Goal: Check status: Check status

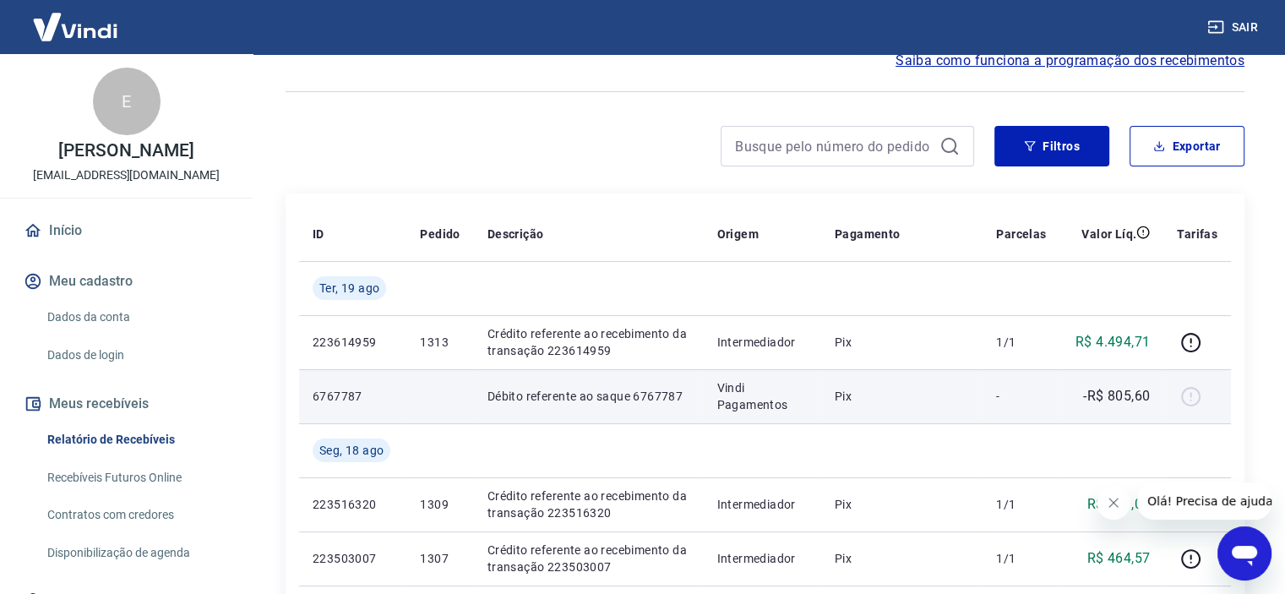
scroll to position [169, 0]
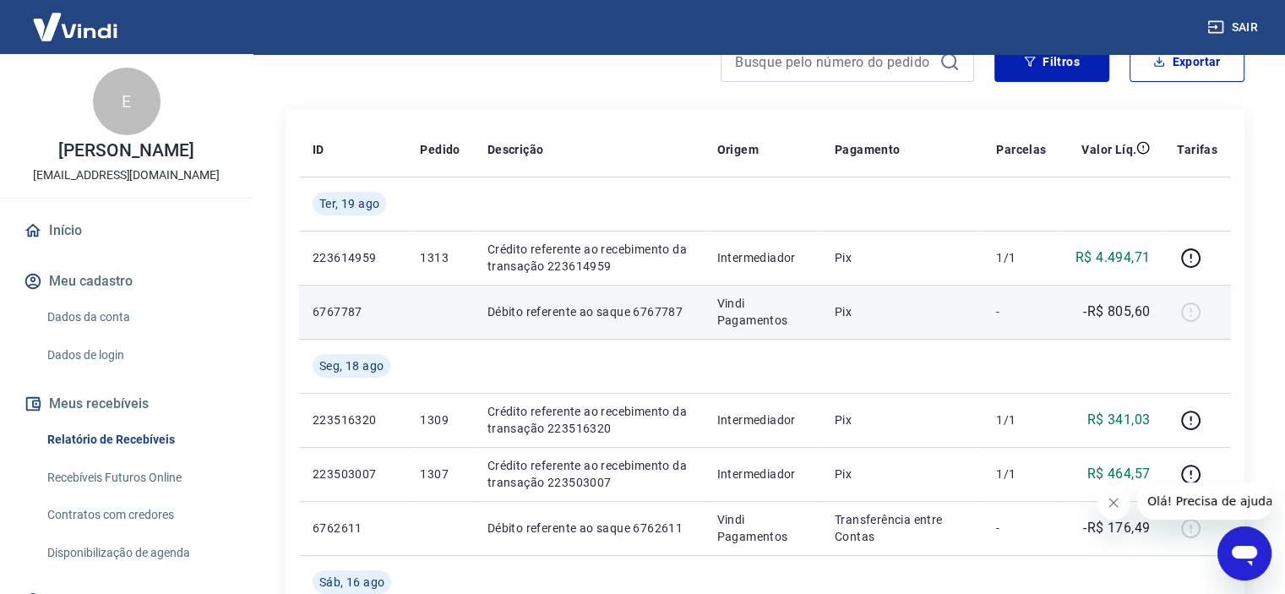
click at [647, 310] on p "Débito referente ao saque 6767787" at bounding box center [588, 311] width 203 height 17
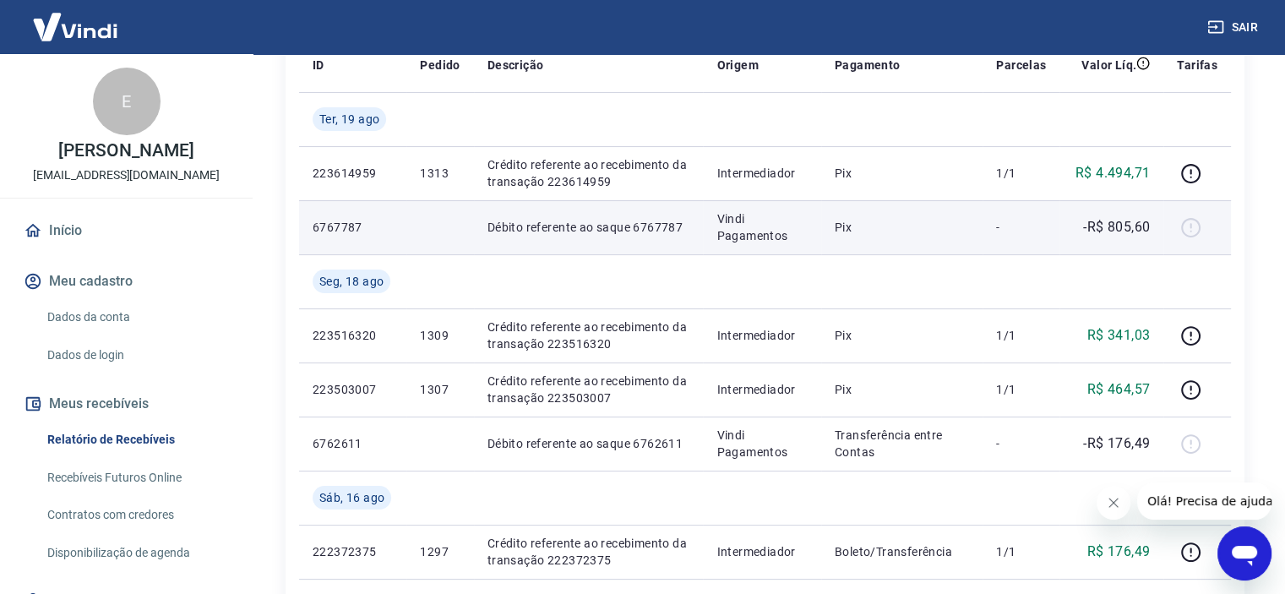
click at [825, 237] on td "Pix" at bounding box center [901, 227] width 161 height 54
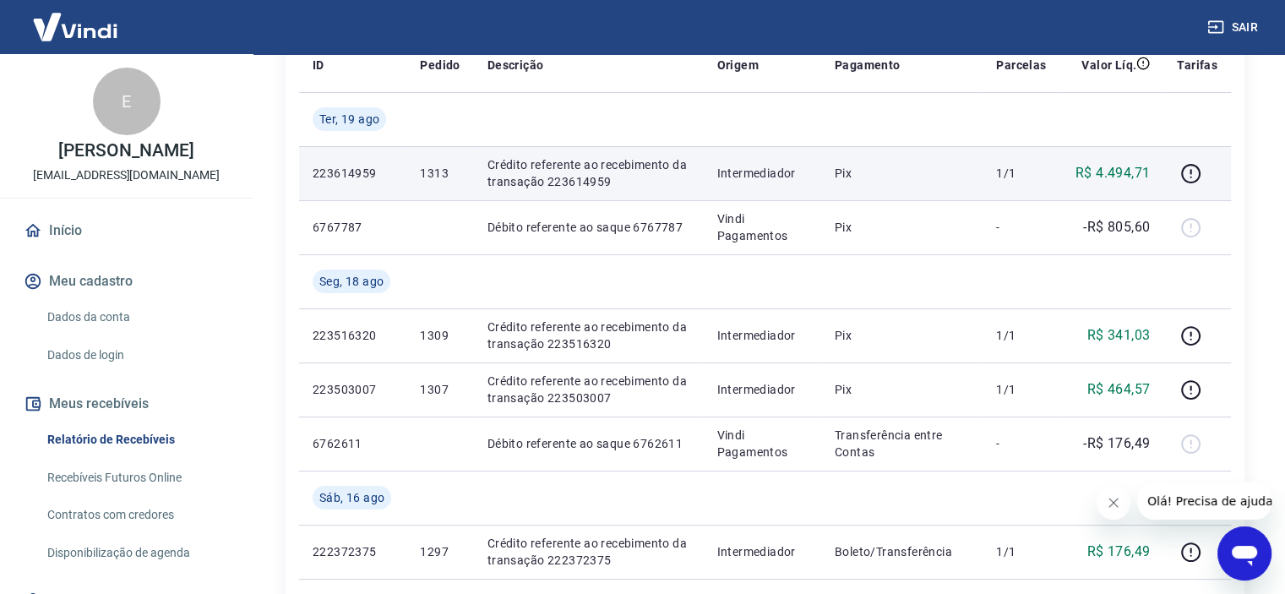
click at [529, 175] on p "Crédito referente ao recebimento da transação 223614959" at bounding box center [588, 173] width 203 height 34
click at [1188, 171] on icon "button" at bounding box center [1190, 173] width 21 height 21
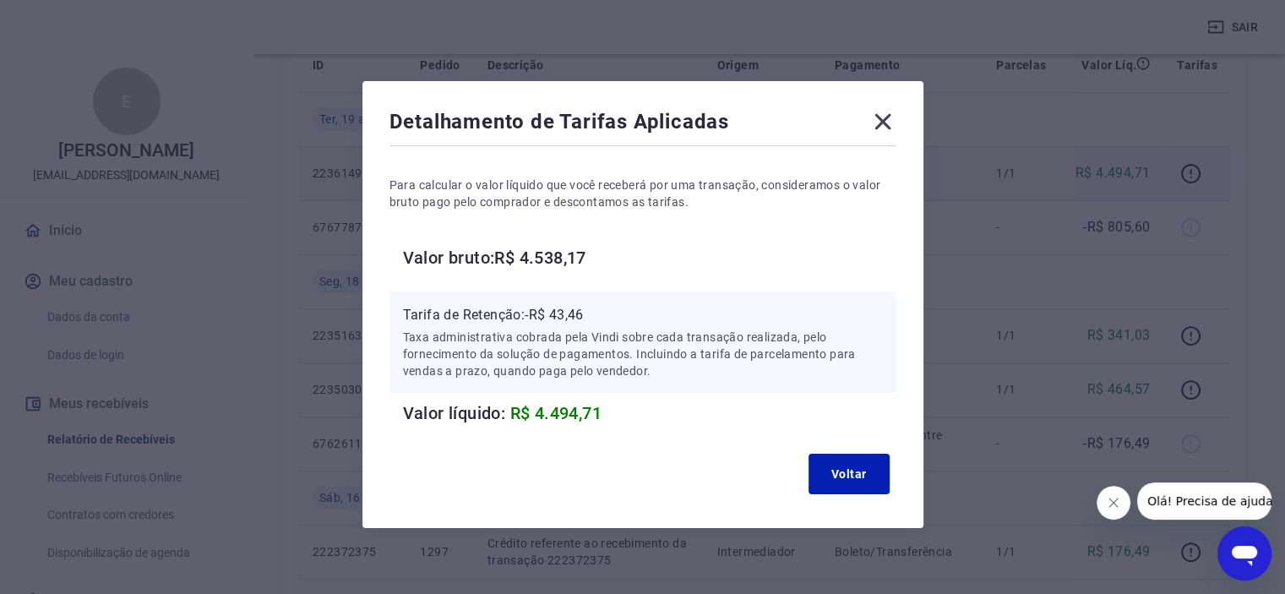
click at [880, 120] on icon at bounding box center [882, 122] width 16 height 16
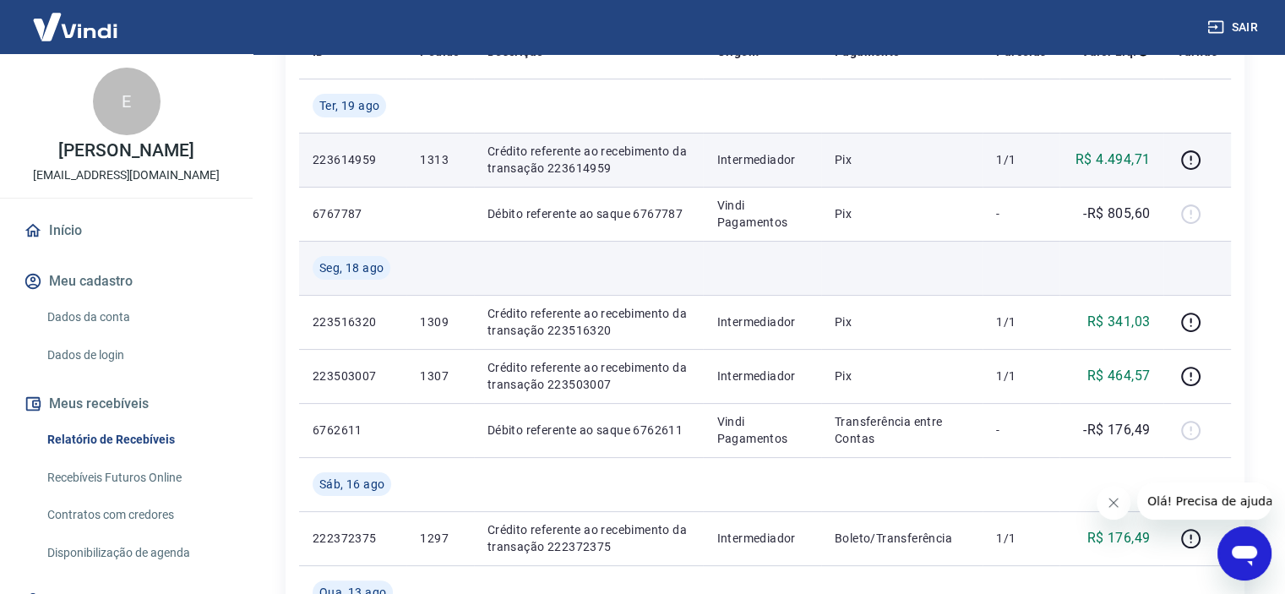
scroll to position [169, 0]
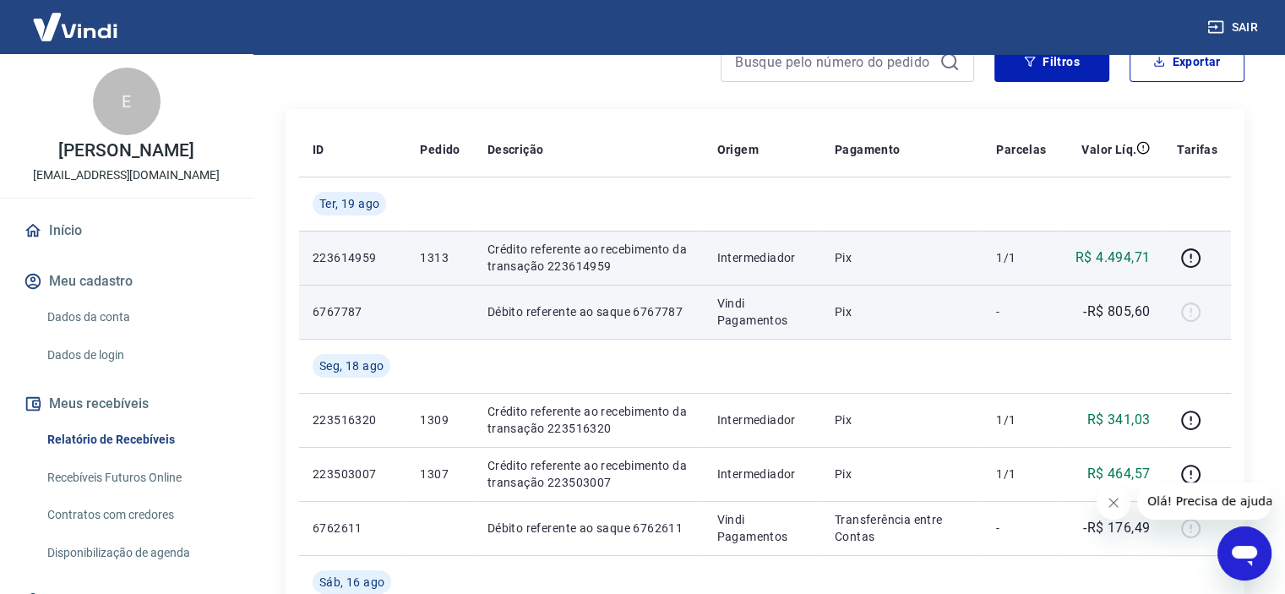
drag, startPoint x: 868, startPoint y: 318, endPoint x: 831, endPoint y: 310, distance: 37.3
click at [867, 318] on p "Pix" at bounding box center [902, 311] width 134 height 17
click at [668, 308] on p "Débito referente ao saque 6767787" at bounding box center [588, 311] width 203 height 17
click at [645, 307] on p "Débito referente ao saque 6767787" at bounding box center [588, 311] width 203 height 17
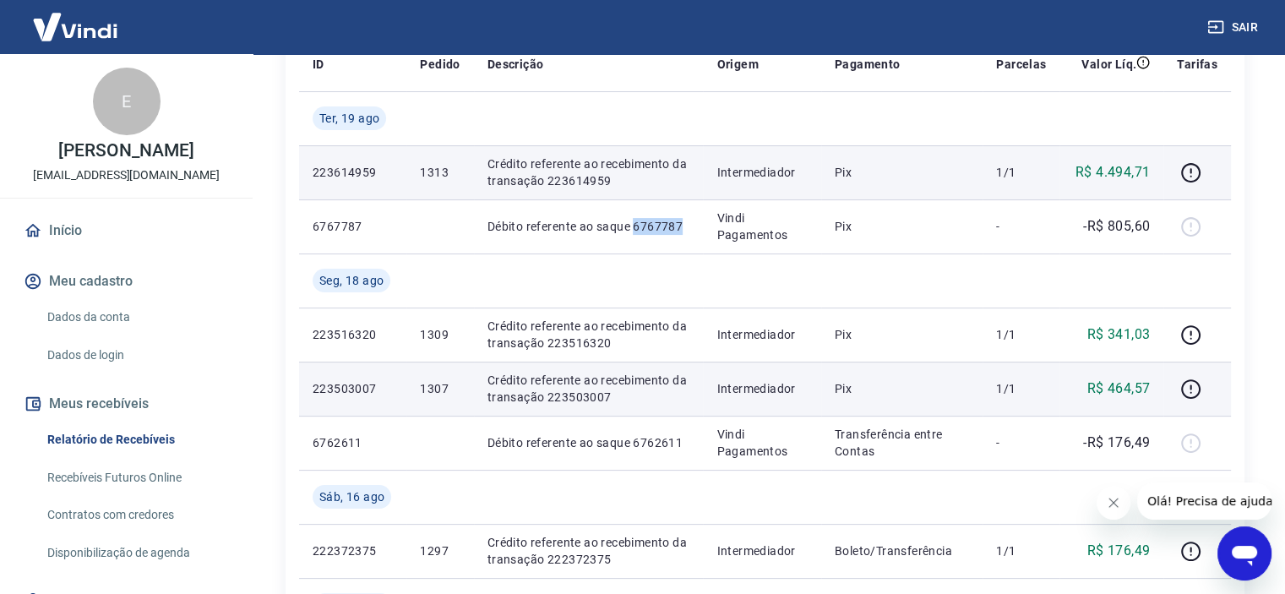
scroll to position [338, 0]
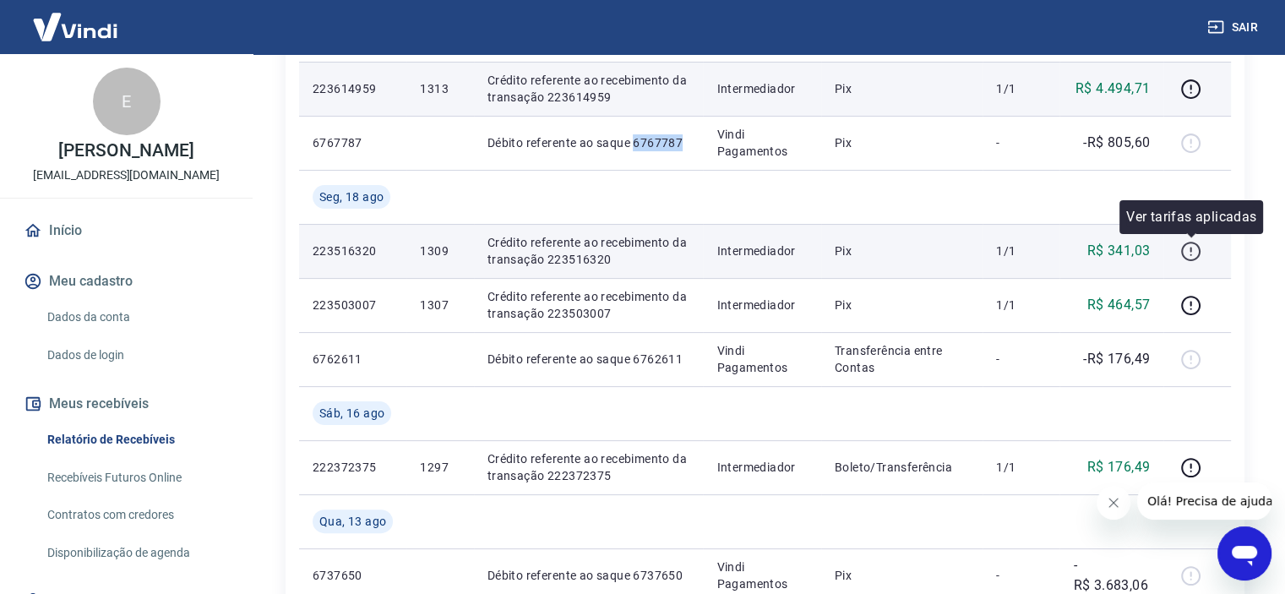
click at [1193, 249] on icon "button" at bounding box center [1190, 251] width 21 height 21
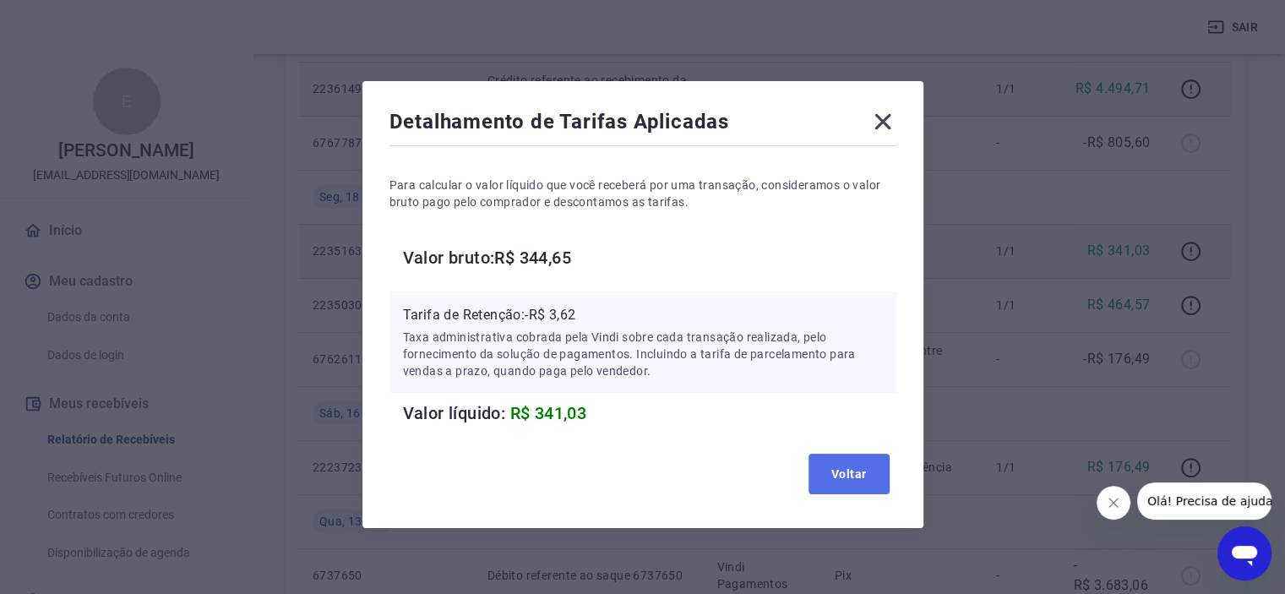
click at [845, 467] on button "Voltar" at bounding box center [848, 474] width 81 height 41
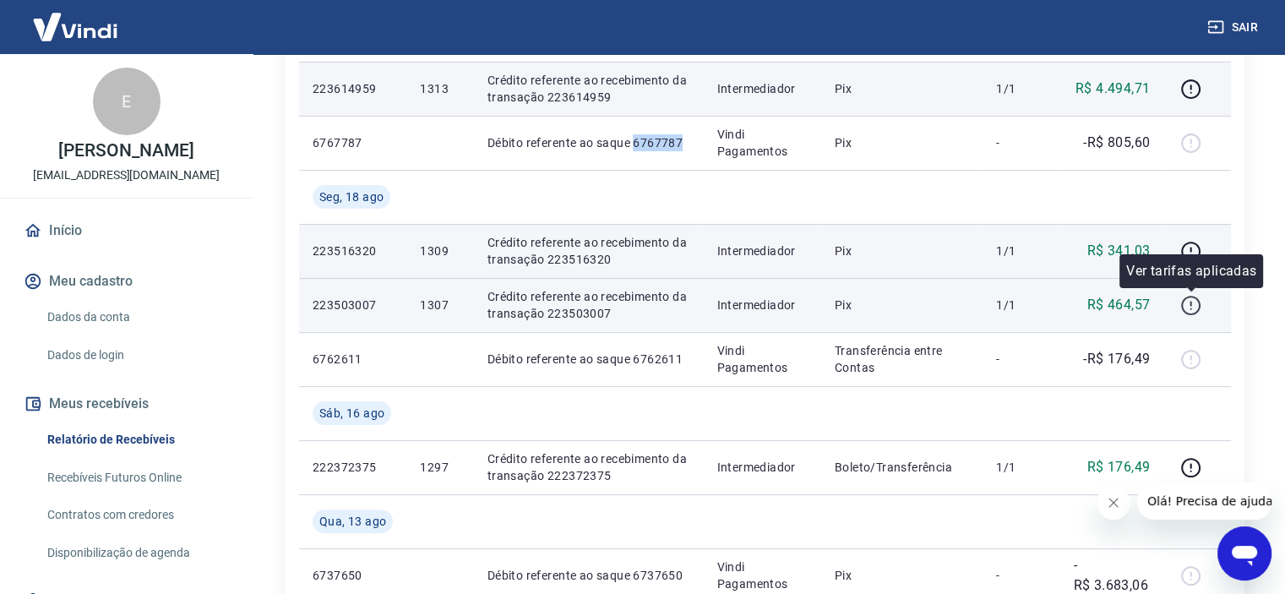
click at [1195, 310] on icon "button" at bounding box center [1190, 305] width 21 height 21
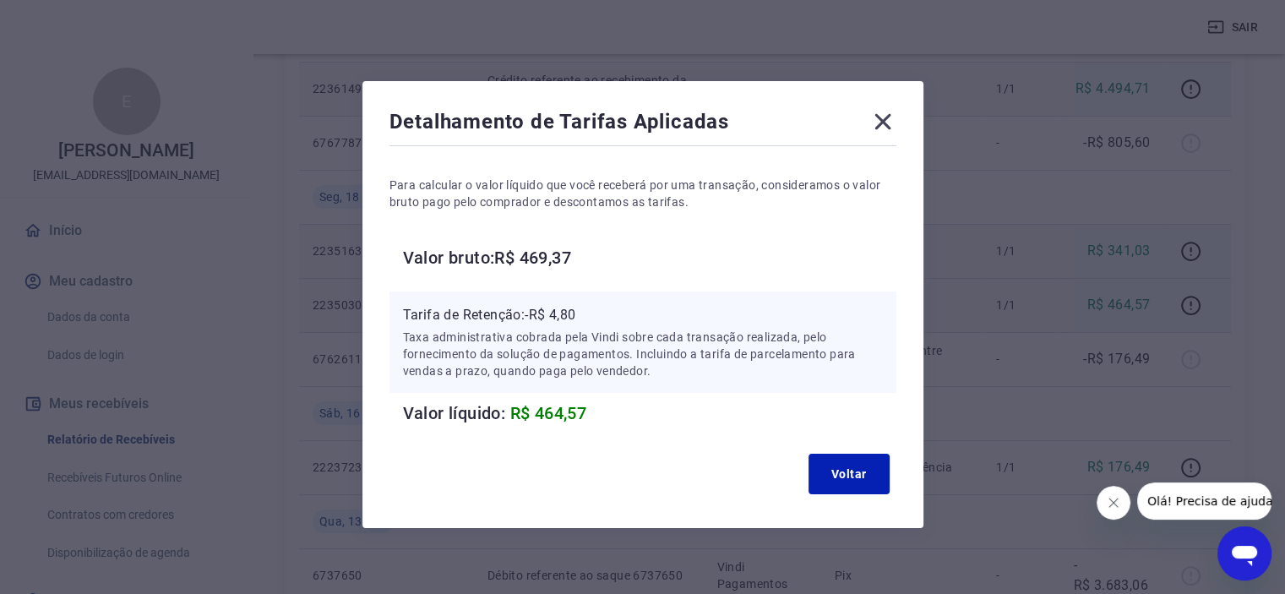
click at [881, 119] on icon at bounding box center [882, 122] width 16 height 16
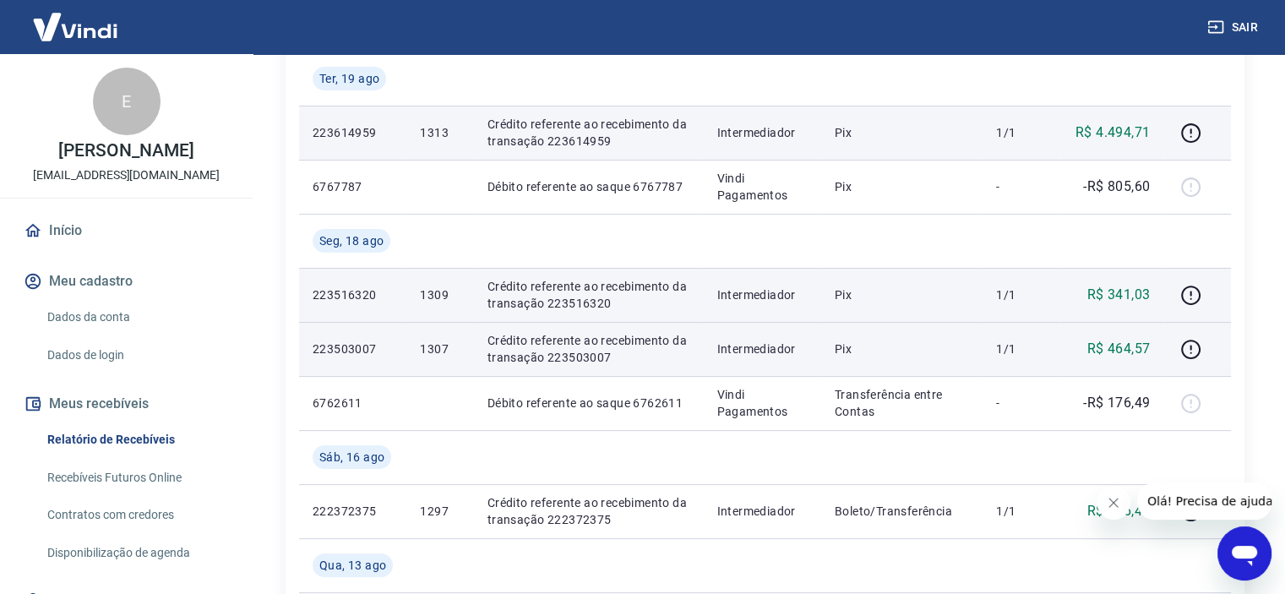
scroll to position [253, 0]
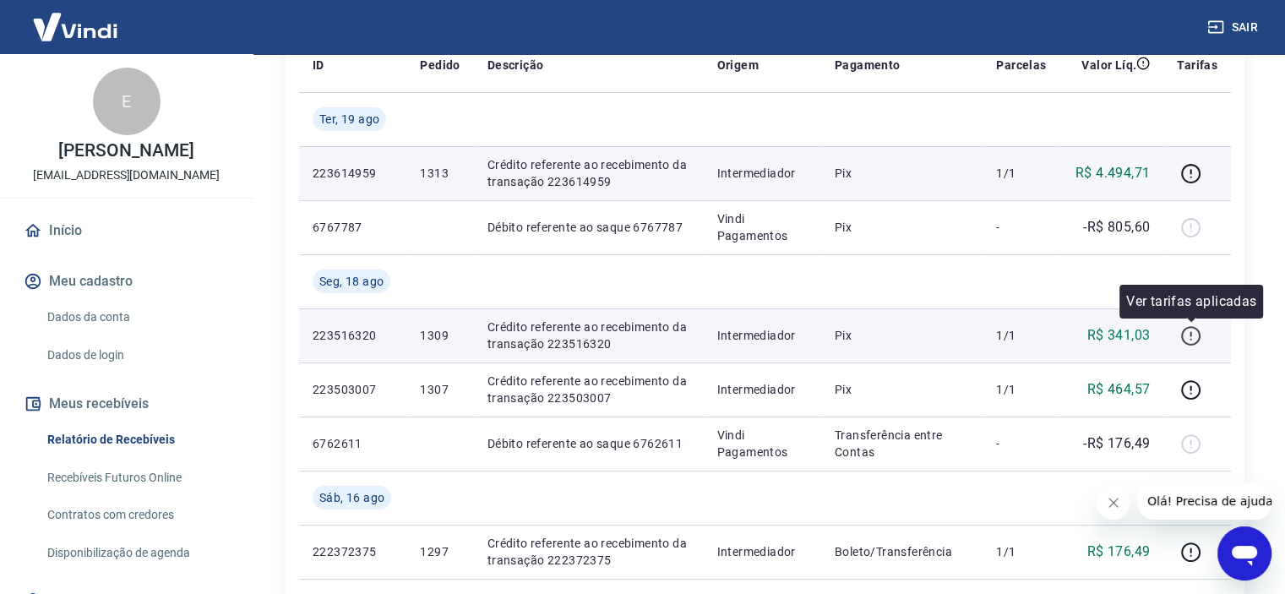
click at [1190, 334] on icon "button" at bounding box center [1190, 333] width 2 height 5
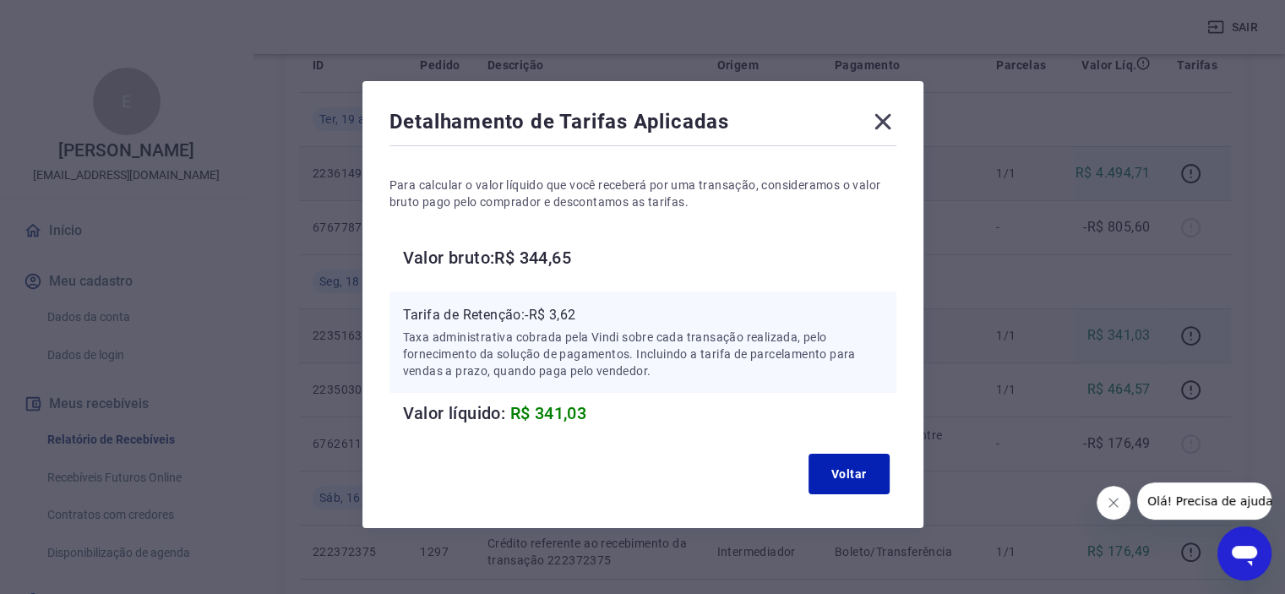
click at [881, 112] on icon at bounding box center [882, 121] width 27 height 27
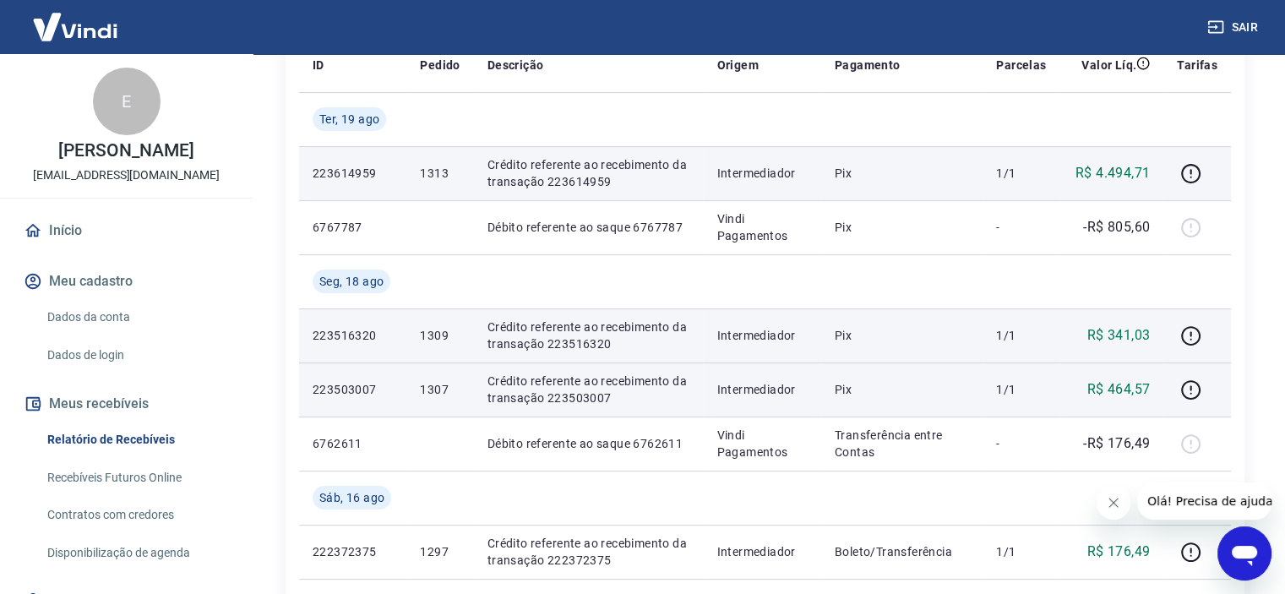
click at [659, 384] on p "Crédito referente ao recebimento da transação 223503007" at bounding box center [588, 390] width 203 height 34
click at [442, 391] on p "1307" at bounding box center [440, 389] width 40 height 17
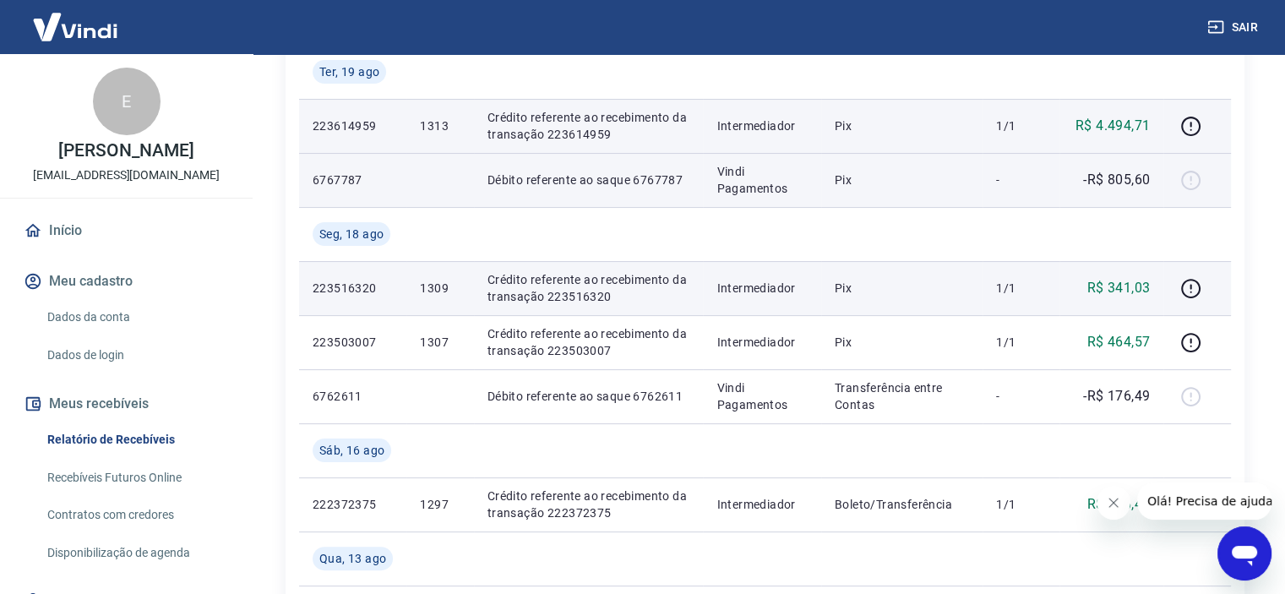
scroll to position [338, 0]
